Goal: Find specific page/section: Find specific page/section

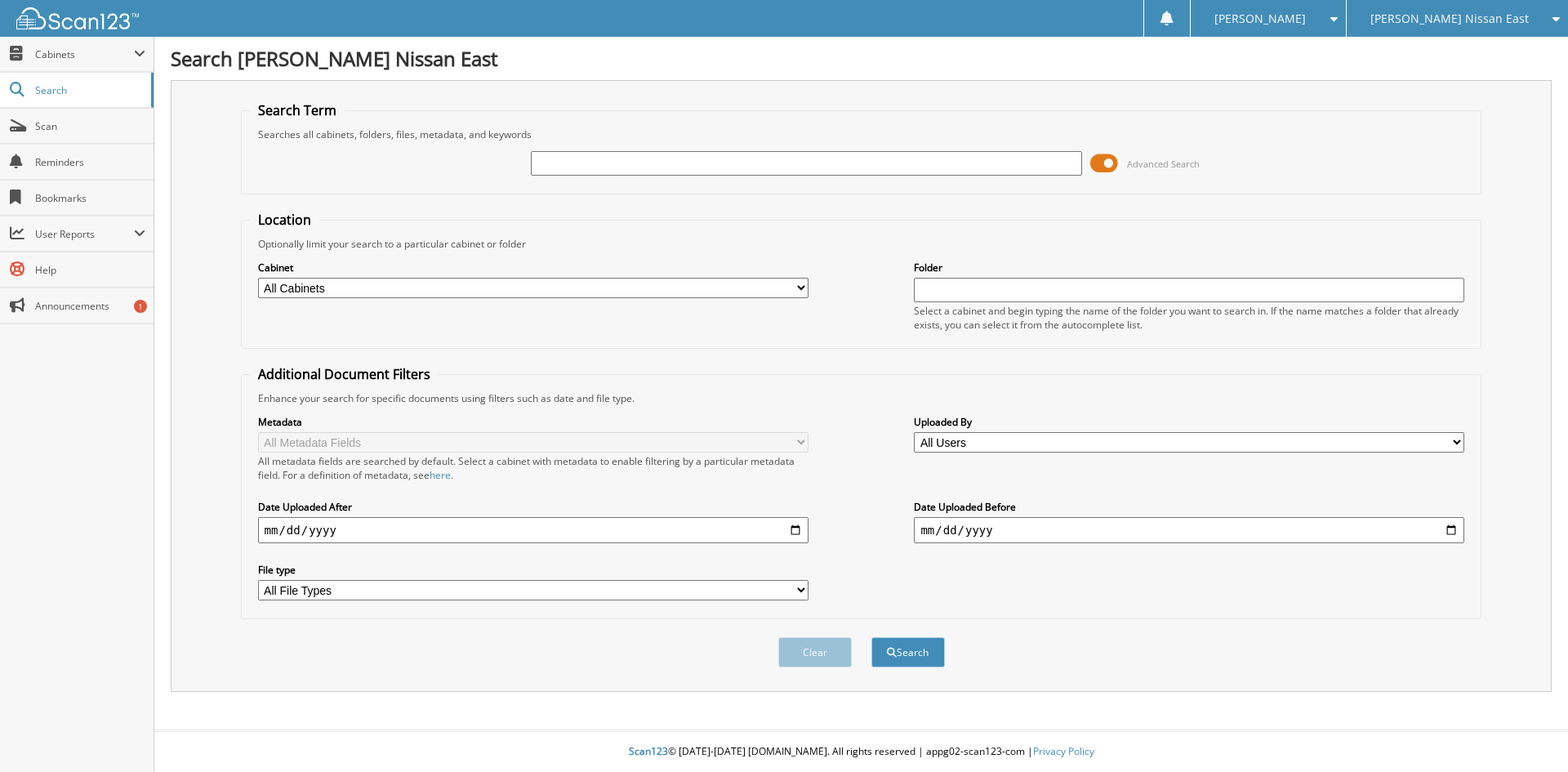
click at [629, 165] on input "text" at bounding box center [806, 163] width 550 height 24
type input "190561"
click at [872, 637] on button "Search" at bounding box center [908, 651] width 74 height 30
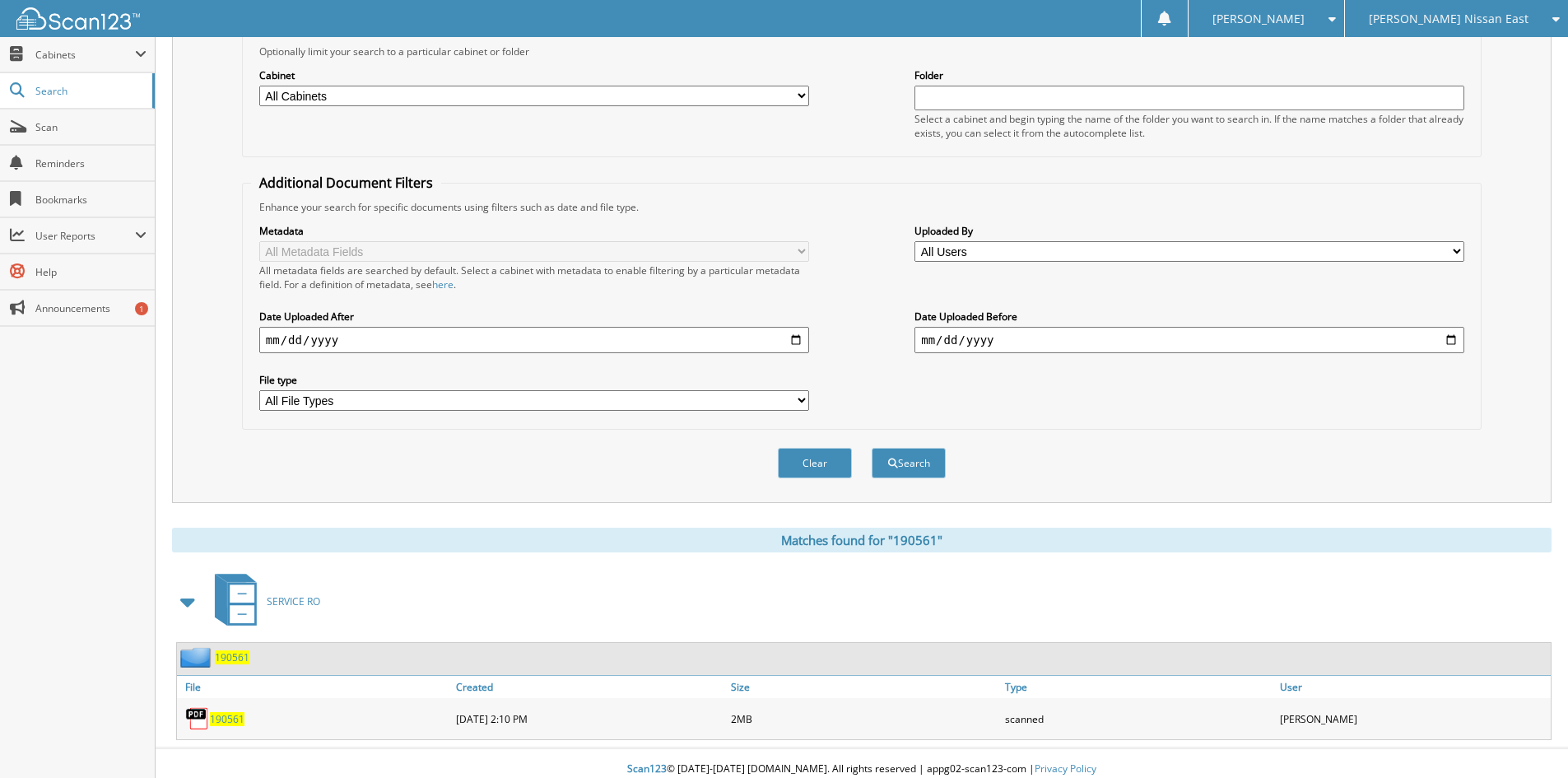
scroll to position [207, 0]
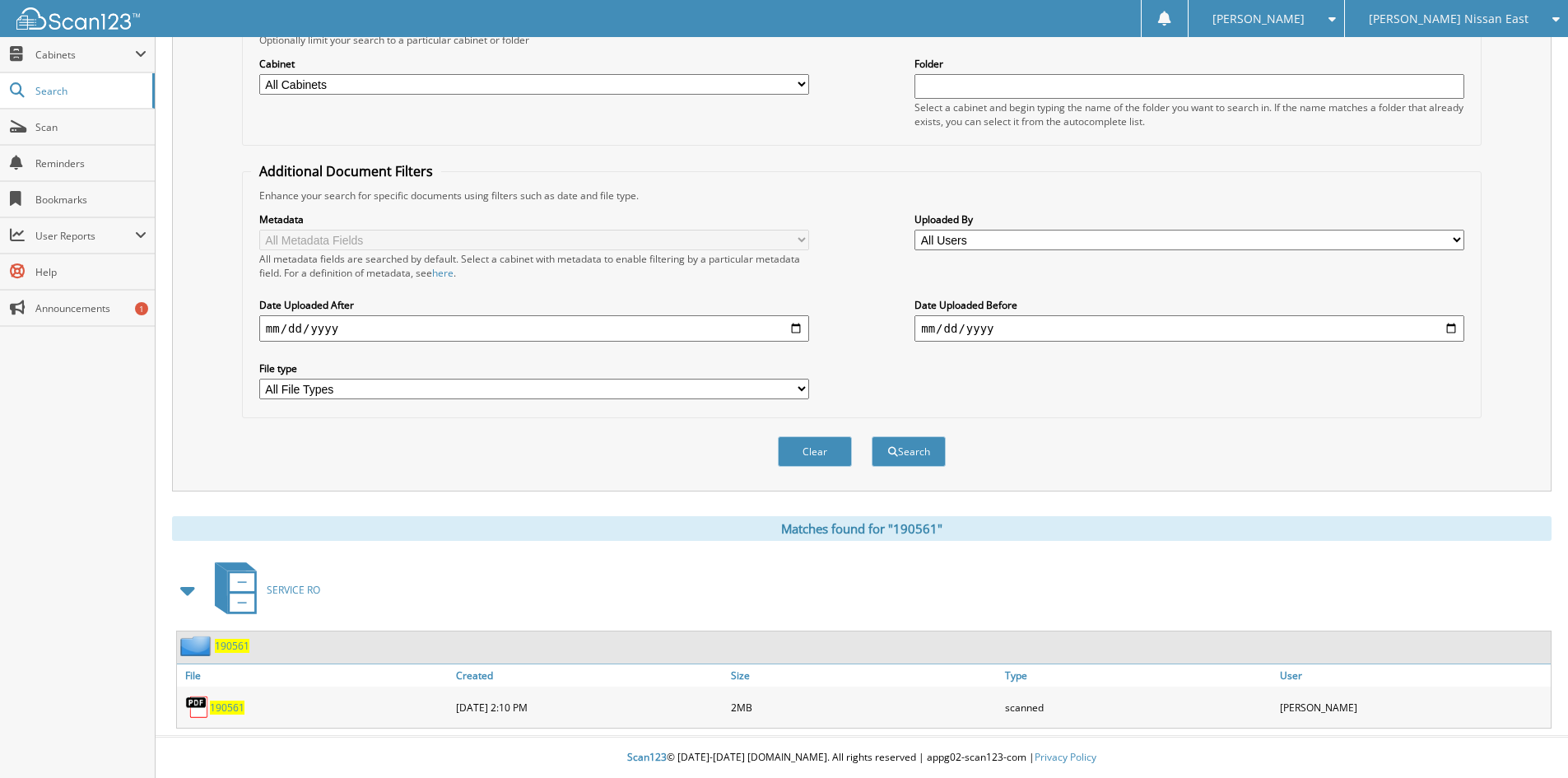
click at [228, 705] on span "190561" at bounding box center [226, 707] width 34 height 14
